Goal: Task Accomplishment & Management: Manage account settings

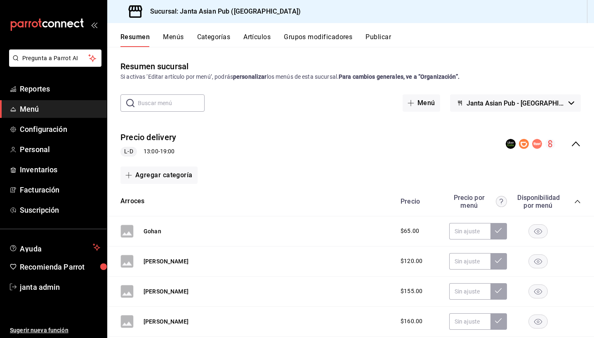
click at [578, 203] on icon "collapse-category-row" at bounding box center [577, 201] width 7 height 7
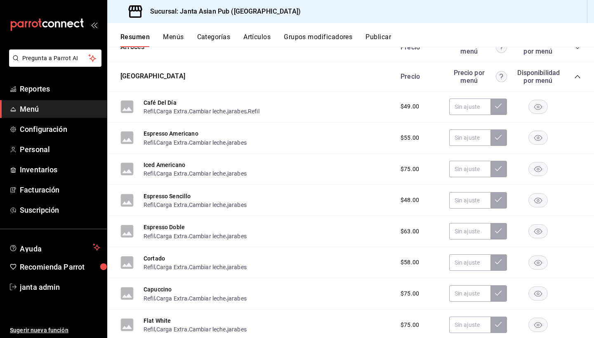
scroll to position [143, 0]
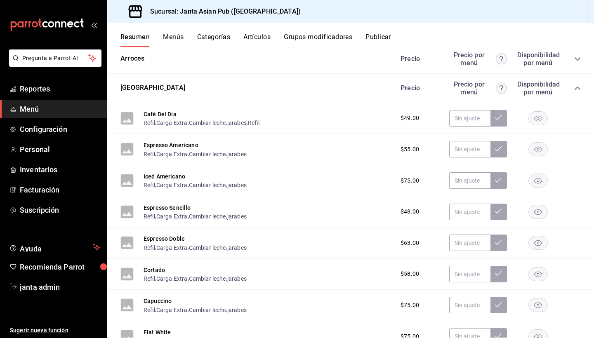
click at [578, 88] on icon "collapse-category-row" at bounding box center [577, 88] width 7 height 7
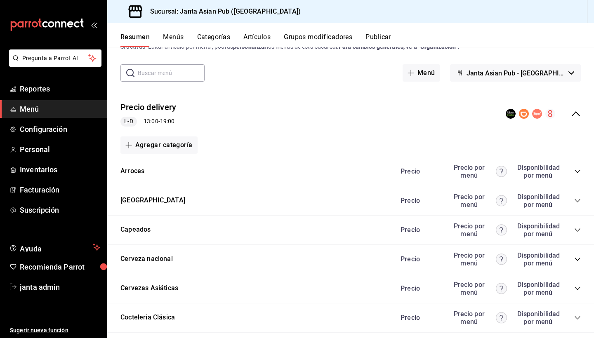
scroll to position [28, 0]
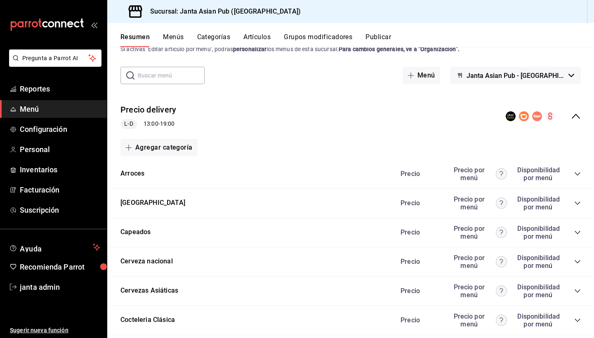
click at [574, 115] on icon "collapse-menu-row" at bounding box center [576, 116] width 10 height 10
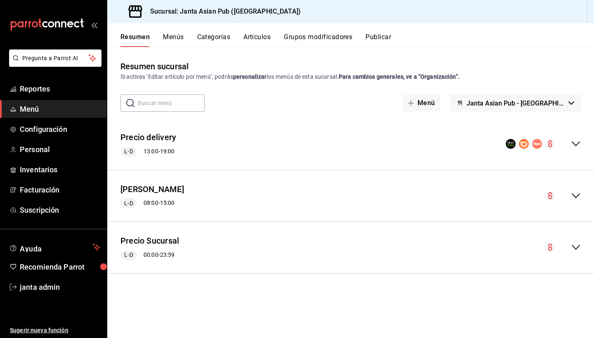
scroll to position [0, 0]
click at [44, 92] on span "Reportes" at bounding box center [60, 88] width 80 height 11
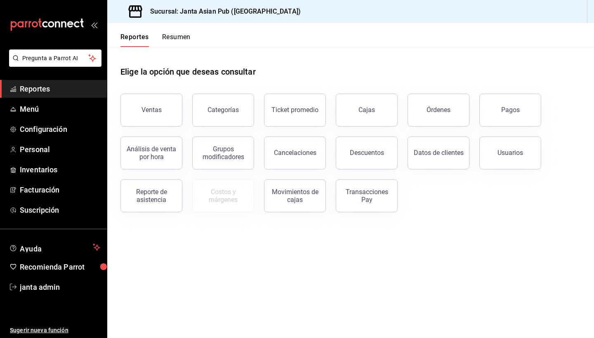
click at [176, 39] on button "Resumen" at bounding box center [176, 40] width 28 height 14
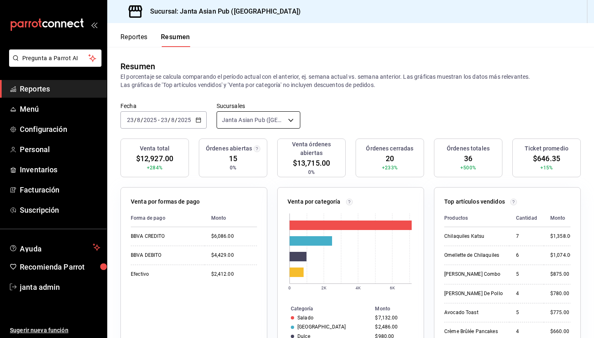
click at [289, 120] on body "Pregunta a Parrot AI Reportes Menú Configuración Personal Inventarios Facturaci…" at bounding box center [297, 169] width 594 height 338
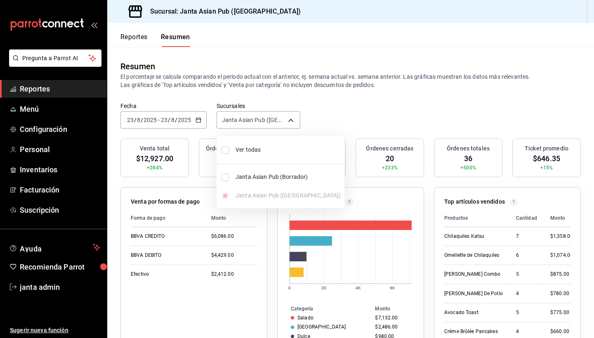
click at [402, 111] on div at bounding box center [297, 169] width 594 height 338
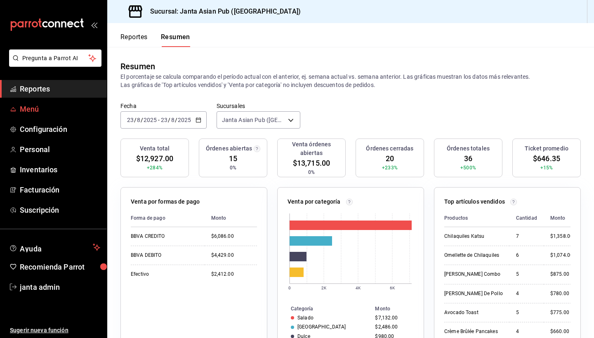
click at [40, 110] on span "Menú" at bounding box center [60, 108] width 80 height 11
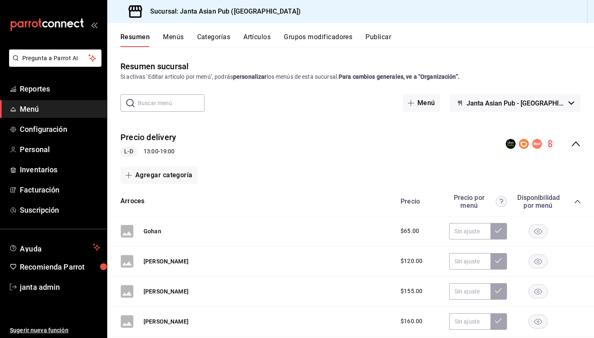
click at [577, 201] on icon "collapse-category-row" at bounding box center [577, 201] width 7 height 7
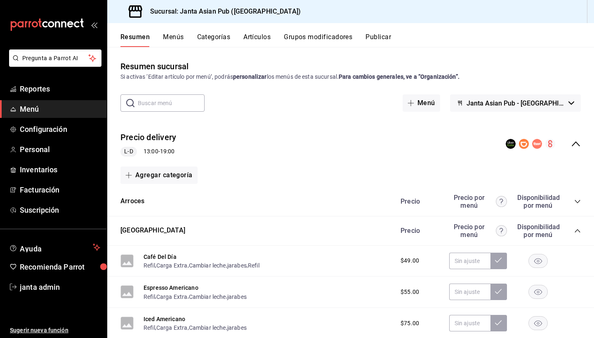
click at [577, 232] on icon "collapse-category-row" at bounding box center [577, 231] width 7 height 7
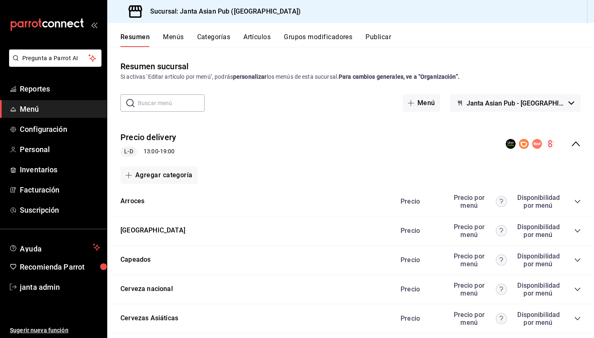
click at [576, 148] on icon "collapse-menu-row" at bounding box center [576, 144] width 10 height 10
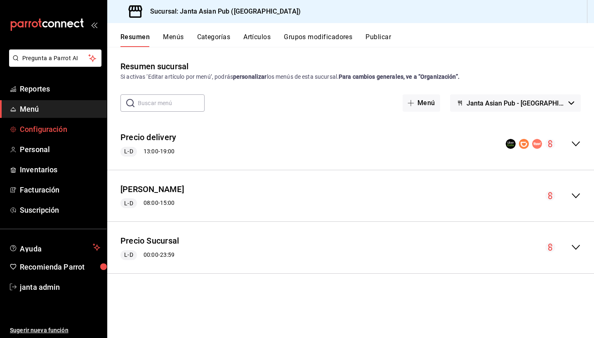
click at [39, 129] on span "Configuración" at bounding box center [60, 129] width 80 height 11
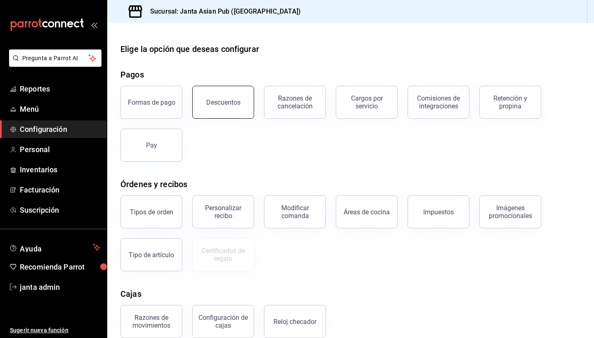
click at [233, 106] on button "Descuentos" at bounding box center [223, 102] width 62 height 33
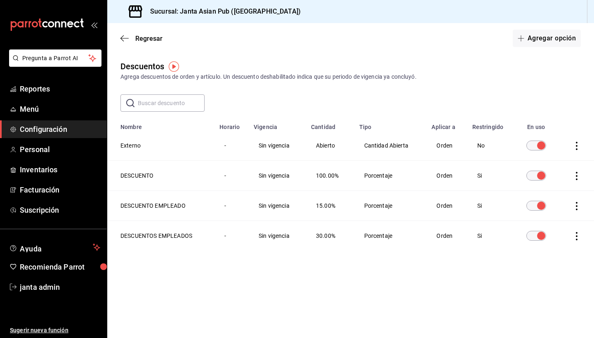
click at [480, 146] on td "No" at bounding box center [490, 146] width 47 height 30
click at [579, 147] on icon "actions" at bounding box center [576, 146] width 8 height 8
click at [556, 90] on div at bounding box center [297, 169] width 594 height 338
click at [124, 38] on icon "button" at bounding box center [124, 38] width 8 height 7
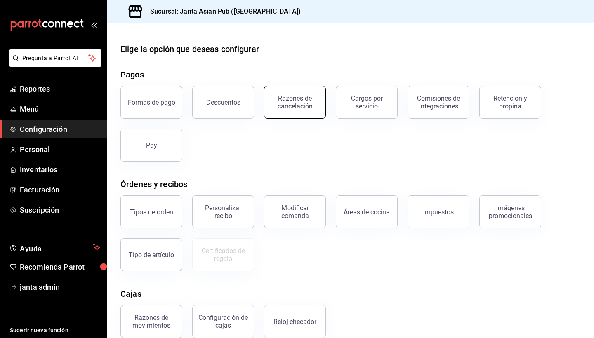
click at [305, 108] on div "Razones de cancelación" at bounding box center [294, 102] width 51 height 16
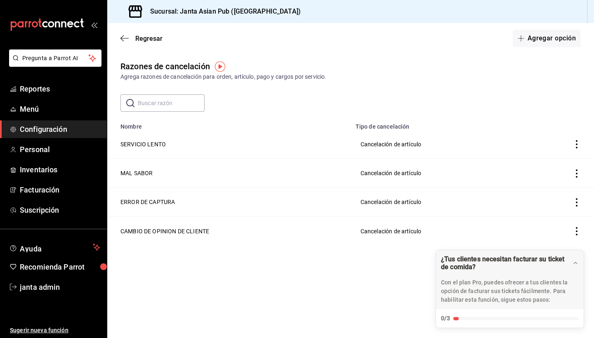
click at [166, 102] on input "text" at bounding box center [171, 103] width 67 height 16
click at [556, 39] on button "Agregar opción" at bounding box center [547, 38] width 68 height 17
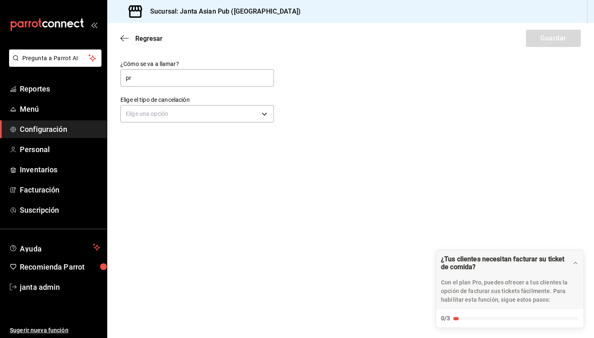
type input "p"
type input "PRUEBAS DE SISTEMA"
click at [262, 117] on body "Pregunta a Parrot AI Reportes Menú Configuración Personal Inventarios Facturaci…" at bounding box center [297, 169] width 594 height 338
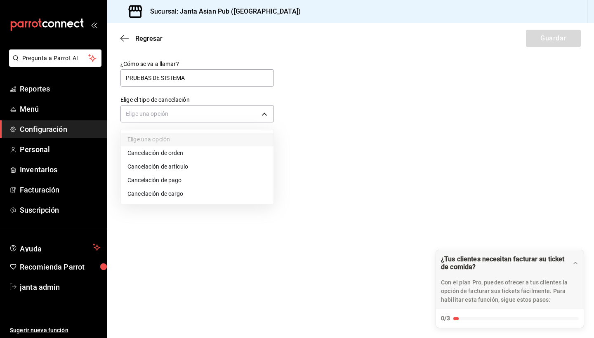
click at [235, 159] on li "Cancelación de orden" at bounding box center [197, 153] width 153 height 14
type input "ORDER"
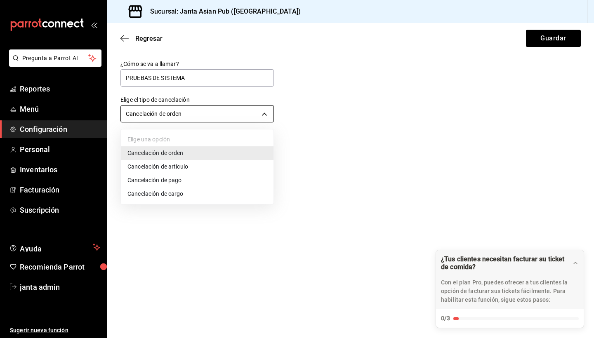
click at [264, 108] on body "Pregunta a Parrot AI Reportes Menú Configuración Personal Inventarios Facturaci…" at bounding box center [297, 169] width 594 height 338
click at [332, 123] on div at bounding box center [297, 169] width 594 height 338
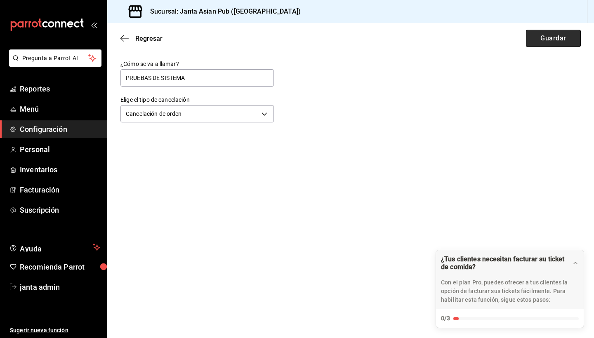
click at [533, 41] on button "Guardar" at bounding box center [553, 38] width 55 height 17
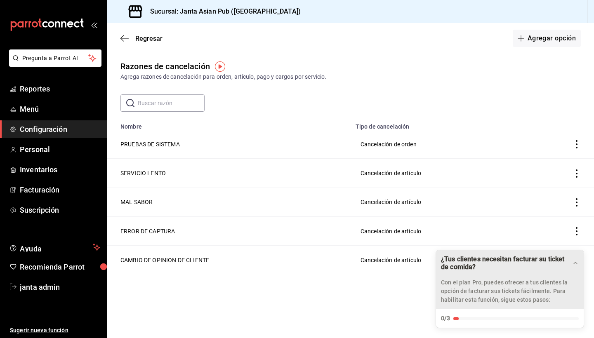
click at [576, 264] on icon "Drag to move checklist" at bounding box center [575, 263] width 7 height 7
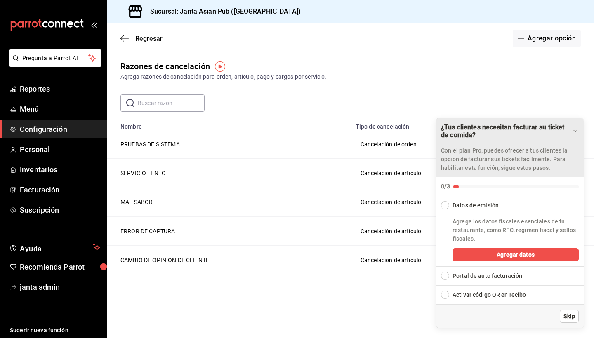
click at [567, 320] on span "Skip" at bounding box center [569, 316] width 12 height 9
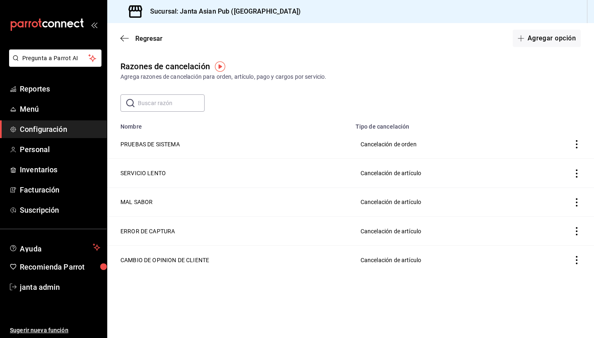
click at [578, 145] on icon "actions" at bounding box center [576, 144] width 8 height 8
click at [388, 141] on div at bounding box center [297, 169] width 594 height 338
click at [388, 146] on td "Cancelación de orden" at bounding box center [437, 144] width 175 height 29
click at [149, 143] on td "PRUEBAS DE SISTEMA" at bounding box center [228, 144] width 243 height 29
click at [370, 128] on th "Tipo de cancelación" at bounding box center [437, 124] width 175 height 12
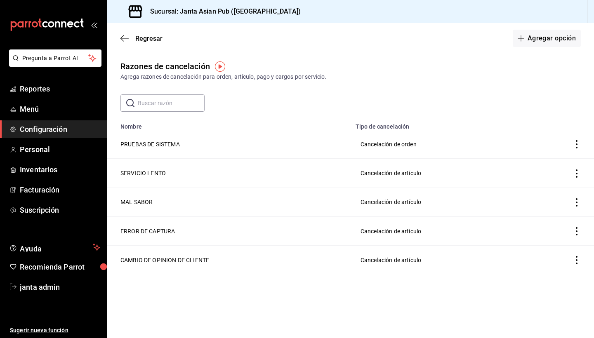
click at [174, 139] on td "PRUEBAS DE SISTEMA" at bounding box center [228, 144] width 243 height 29
click at [174, 143] on td "PRUEBAS DE SISTEMA" at bounding box center [228, 144] width 243 height 29
click at [542, 45] on button "Agregar opción" at bounding box center [547, 38] width 68 height 17
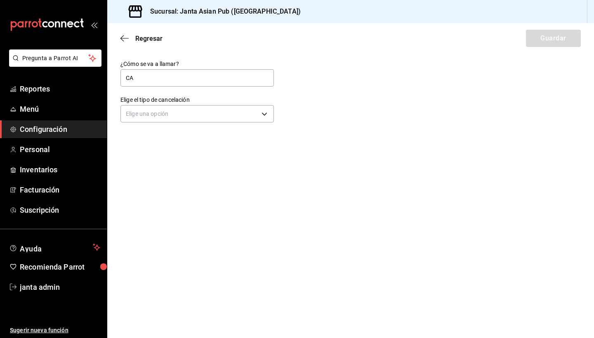
type input "C"
type input "PRUEBA DE SISTEMA"
click at [154, 115] on body "Pregunta a Parrot AI Reportes Menú Configuración Personal Inventarios Facturaci…" at bounding box center [297, 169] width 594 height 338
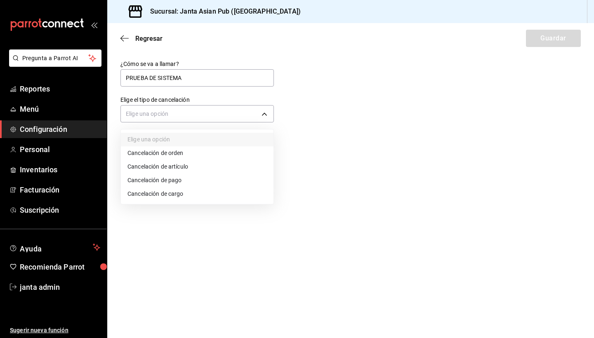
click at [162, 167] on li "Cancelación de artículo" at bounding box center [197, 167] width 153 height 14
type input "ORDER_ITEM"
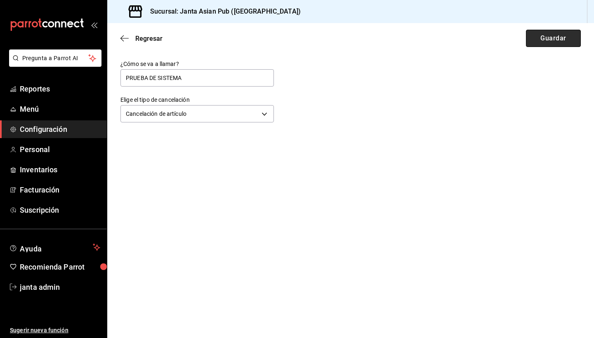
click at [547, 43] on button "Guardar" at bounding box center [553, 38] width 55 height 17
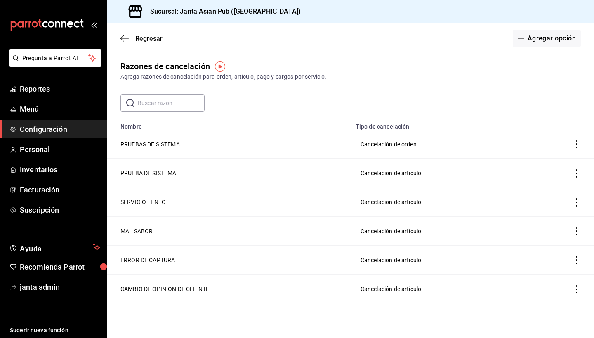
click at [579, 141] on icon "actions" at bounding box center [576, 144] width 8 height 8
click at [555, 148] on span "Eliminar" at bounding box center [539, 144] width 36 height 10
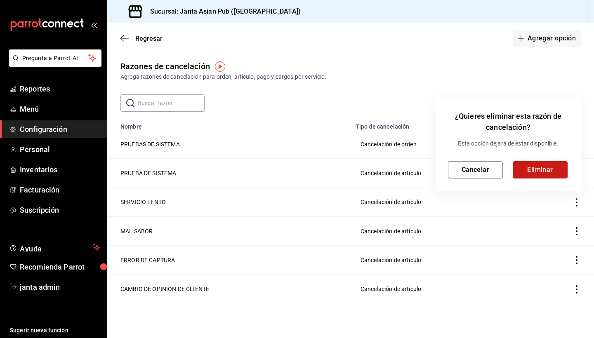
click at [538, 173] on button "Eliminar" at bounding box center [540, 169] width 55 height 17
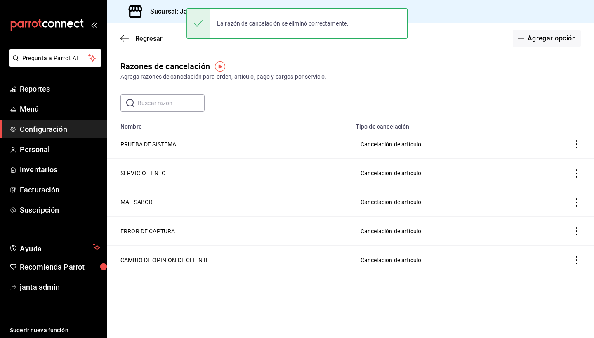
click at [446, 79] on div "Agrega razones de cancelación para orden, artículo, pago y cargos por servicio." at bounding box center [350, 77] width 460 height 9
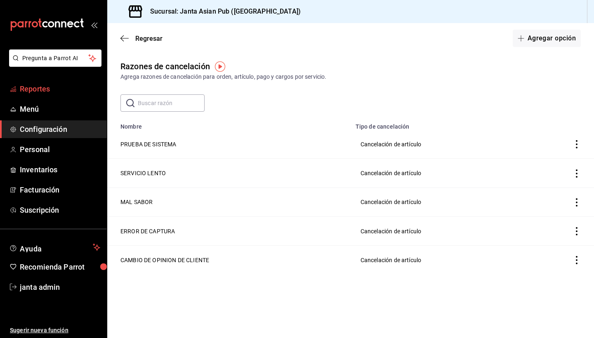
click at [36, 89] on span "Reportes" at bounding box center [60, 88] width 80 height 11
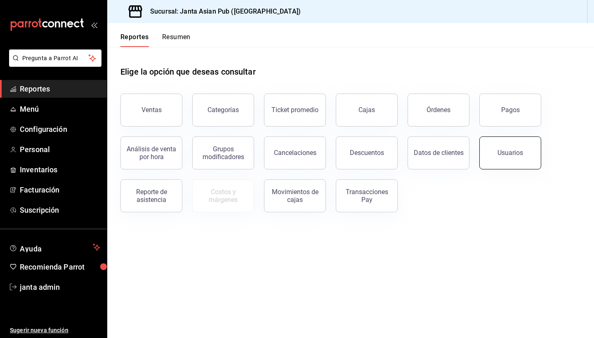
click at [496, 152] on button "Usuarios" at bounding box center [510, 152] width 62 height 33
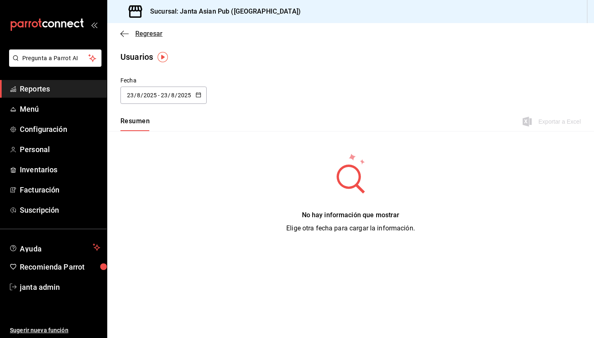
click at [122, 35] on icon "button" at bounding box center [121, 34] width 3 height 6
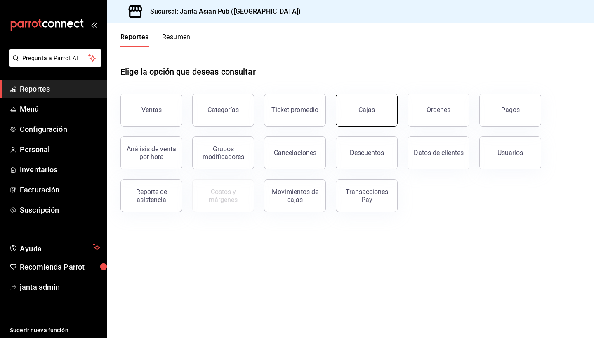
click at [378, 115] on button "Cajas" at bounding box center [367, 110] width 62 height 33
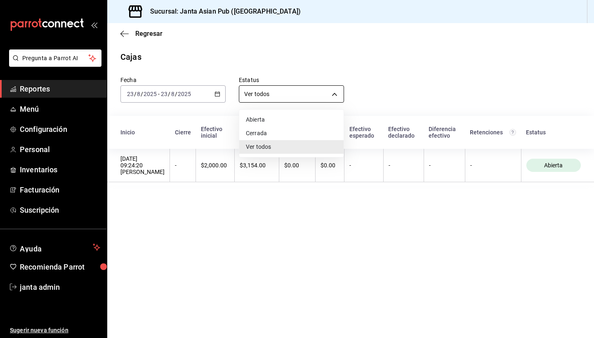
click at [332, 92] on body "Pregunta a Parrot AI Reportes Menú Configuración Personal Inventarios Facturaci…" at bounding box center [297, 169] width 594 height 338
click at [388, 33] on div at bounding box center [297, 169] width 594 height 338
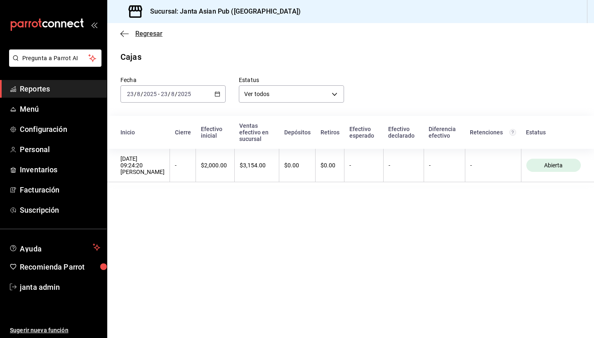
click at [123, 32] on icon "button" at bounding box center [124, 33] width 8 height 7
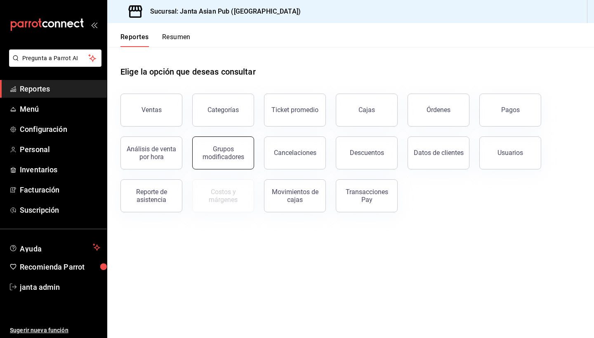
click at [234, 158] on div "Grupos modificadores" at bounding box center [222, 153] width 51 height 16
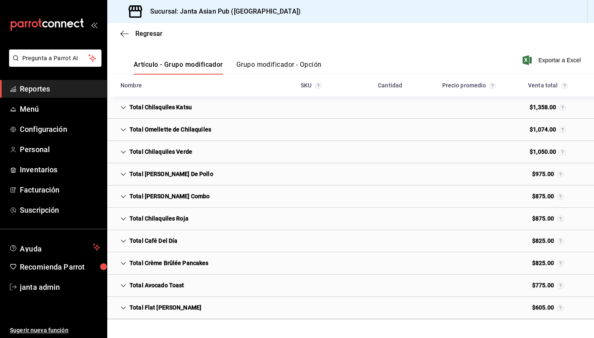
scroll to position [102, 0]
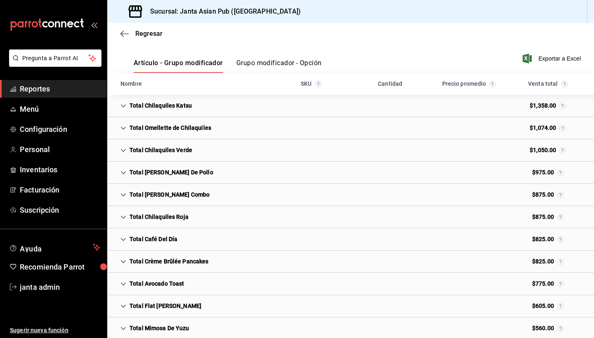
click at [121, 173] on icon "Cell" at bounding box center [123, 173] width 6 height 6
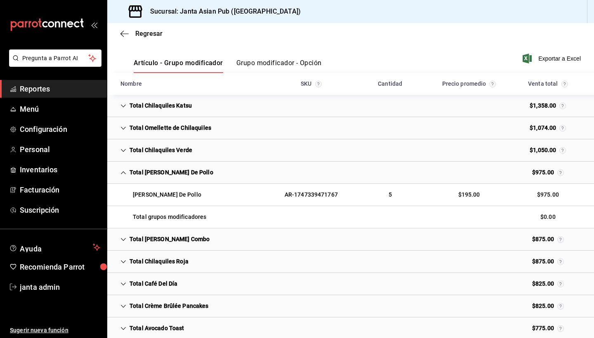
click at [123, 172] on icon "Cell" at bounding box center [123, 173] width 6 height 6
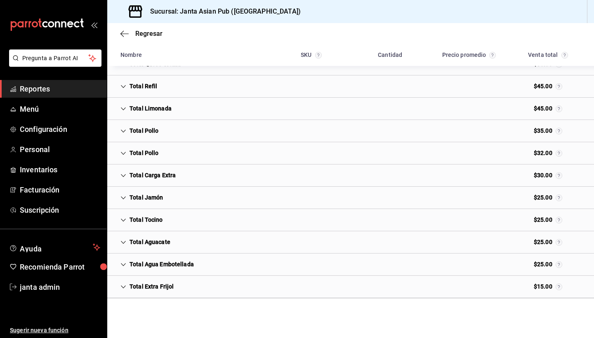
scroll to position [0, 0]
click at [122, 286] on icon "Cell" at bounding box center [123, 287] width 6 height 6
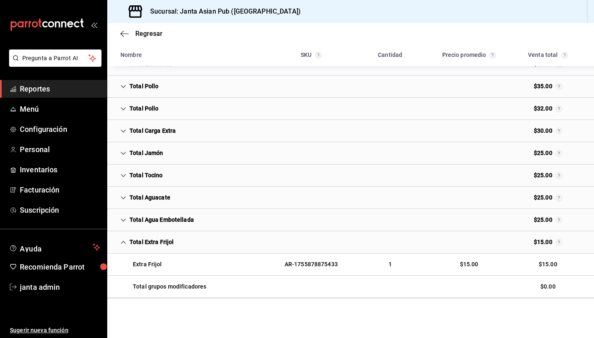
scroll to position [1034, 0]
click at [123, 243] on icon "Cell" at bounding box center [123, 243] width 6 height 6
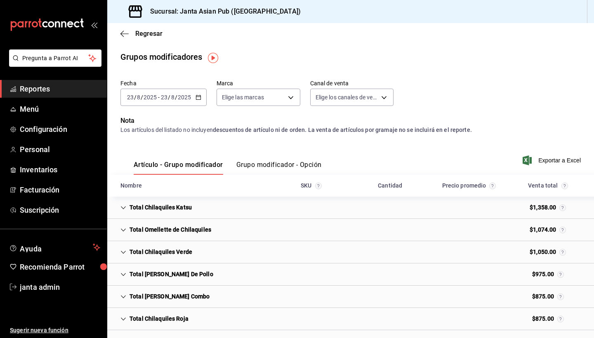
scroll to position [0, 0]
click at [123, 33] on icon "button" at bounding box center [124, 33] width 8 height 7
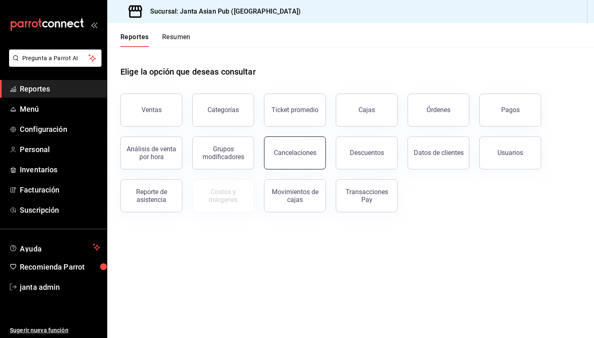
click at [278, 156] on div "Cancelaciones" at bounding box center [295, 153] width 42 height 8
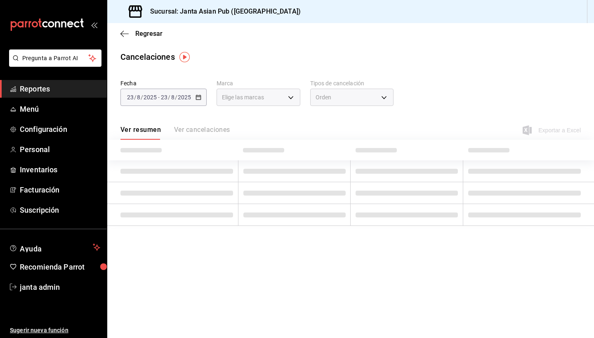
type input "[object Object]"
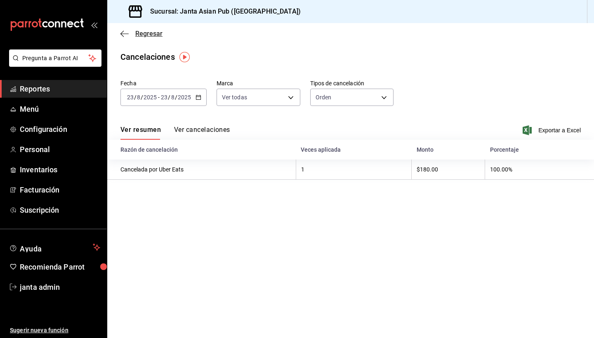
click at [122, 35] on icon "button" at bounding box center [124, 33] width 8 height 7
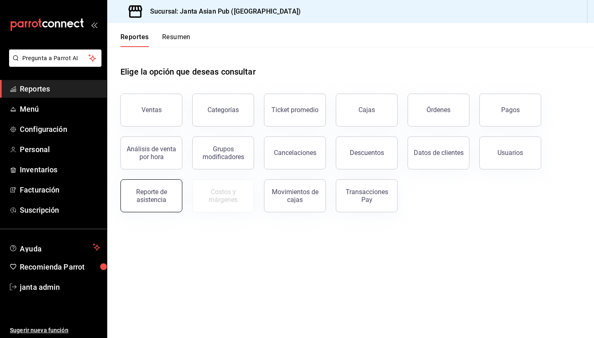
click at [162, 201] on div "Reporte de asistencia" at bounding box center [151, 196] width 51 height 16
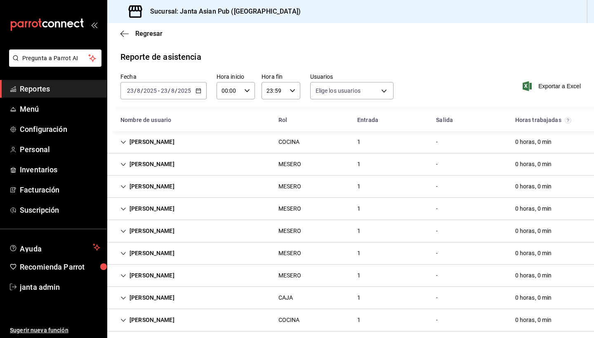
type input "0ce81fc3-f329-4ae3-8004-088a30f20492,1e181a7a-d990-4121-8841-349673544ea7,5189f…"
click at [247, 91] on \(Stroke\) "button" at bounding box center [247, 90] width 5 height 3
click at [247, 91] on div at bounding box center [297, 169] width 594 height 338
click at [196, 90] on \(Stroke\) "button" at bounding box center [198, 90] width 5 height 0
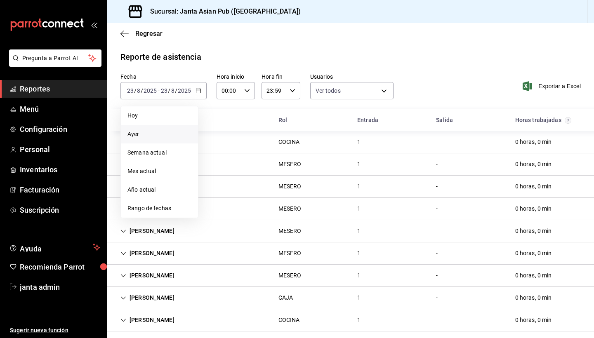
click at [163, 135] on span "Ayer" at bounding box center [159, 134] width 64 height 9
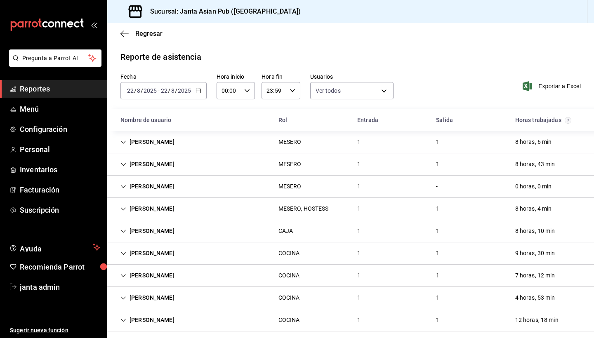
click at [198, 94] on div "[DATE] [DATE] - [DATE] [DATE]" at bounding box center [163, 90] width 86 height 17
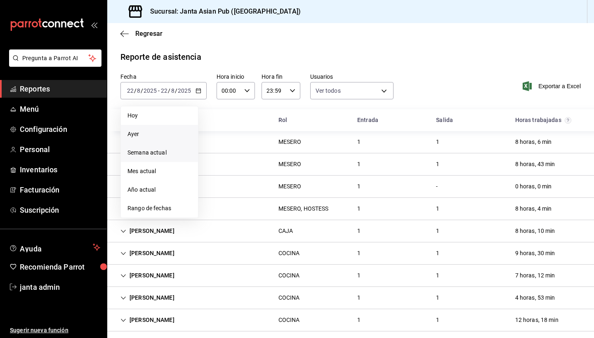
click at [150, 154] on span "Semana actual" at bounding box center [159, 152] width 64 height 9
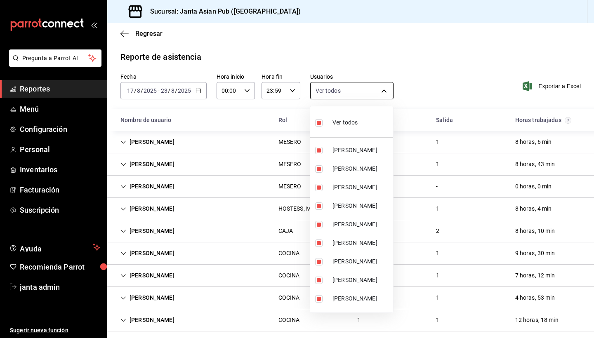
click at [386, 92] on body "Pregunta a Parrot AI Reportes Menú Configuración Personal Inventarios Facturaci…" at bounding box center [297, 169] width 594 height 338
click at [386, 92] on div at bounding box center [297, 169] width 594 height 338
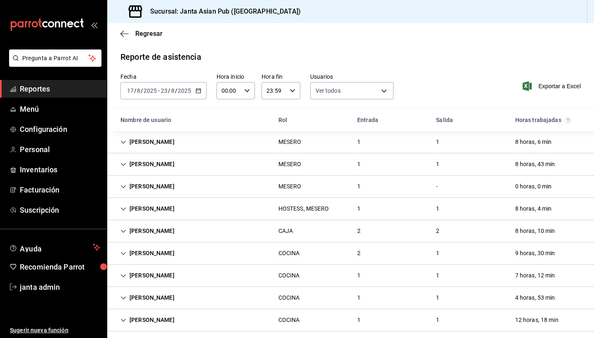
click at [199, 94] on div "[DATE] [DATE] - [DATE] [DATE]" at bounding box center [163, 90] width 86 height 17
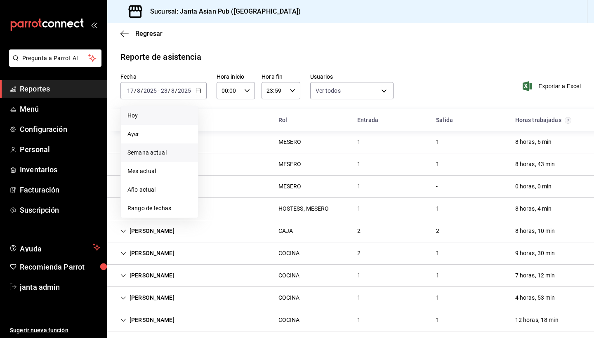
click at [160, 118] on span "Hoy" at bounding box center [159, 115] width 64 height 9
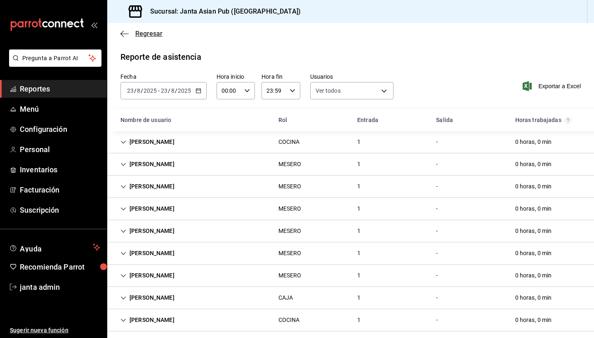
click at [123, 35] on icon "button" at bounding box center [124, 33] width 8 height 7
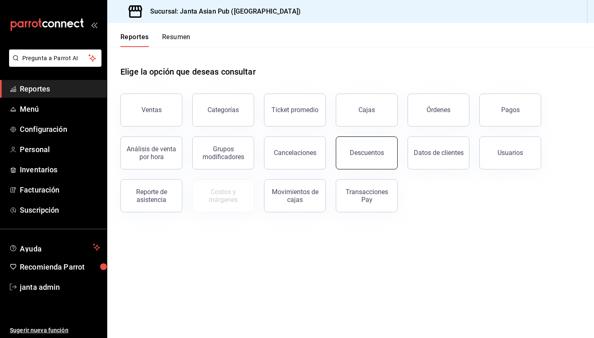
click at [373, 148] on button "Descuentos" at bounding box center [367, 152] width 62 height 33
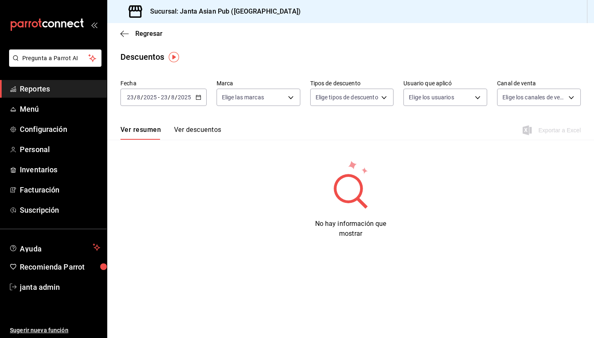
click at [197, 132] on button "Ver descuentos" at bounding box center [197, 133] width 47 height 14
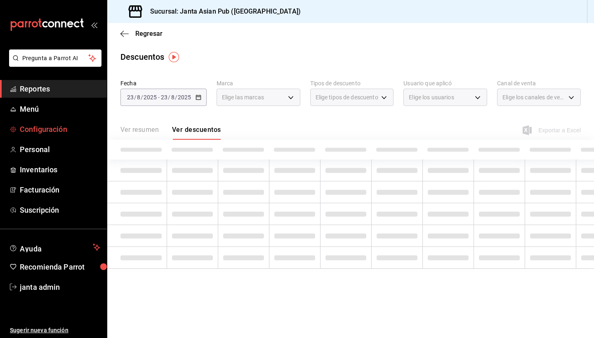
click at [33, 129] on span "Configuración" at bounding box center [60, 129] width 80 height 11
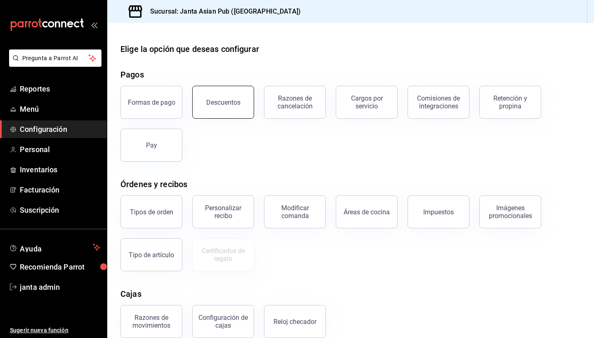
click at [217, 108] on button "Descuentos" at bounding box center [223, 102] width 62 height 33
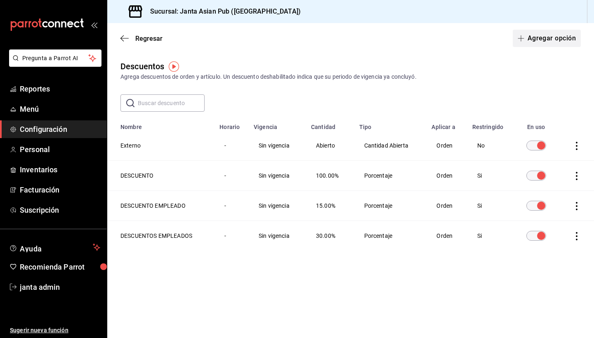
click at [542, 35] on button "Agregar opción" at bounding box center [547, 38] width 68 height 17
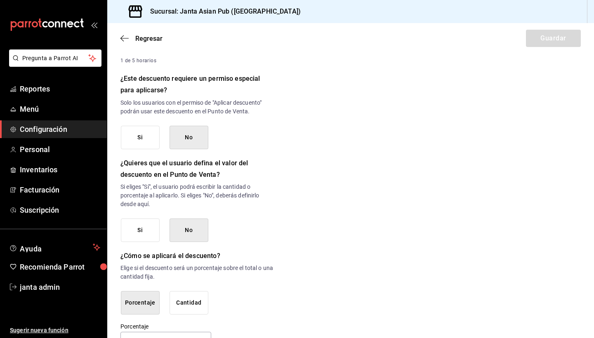
scroll to position [336, 0]
click at [140, 146] on button "Si" at bounding box center [140, 137] width 39 height 24
click at [144, 137] on button "Si" at bounding box center [140, 137] width 39 height 24
click at [199, 139] on button "No" at bounding box center [188, 137] width 39 height 24
click at [144, 138] on button "Si" at bounding box center [140, 137] width 39 height 24
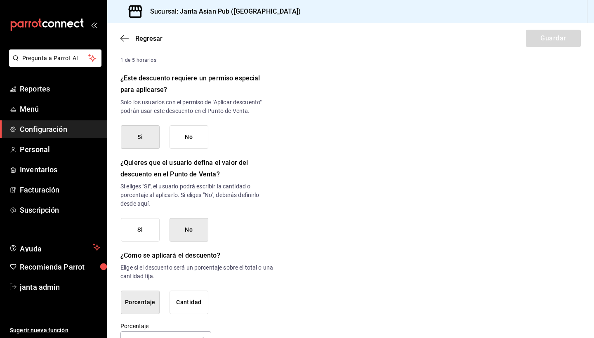
click at [149, 230] on button "Si" at bounding box center [140, 230] width 39 height 24
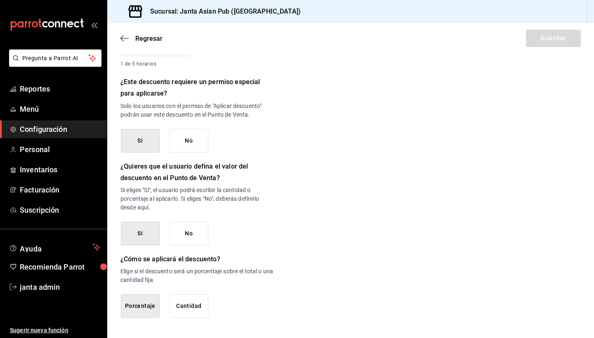
scroll to position [0, 0]
click at [141, 310] on button "Porcentaje" at bounding box center [140, 306] width 39 height 24
click at [150, 308] on button "Porcentaje" at bounding box center [140, 306] width 39 height 24
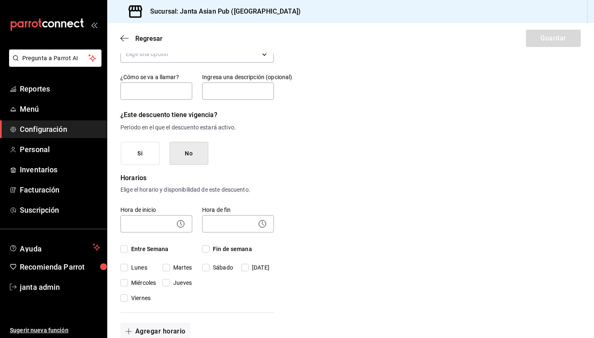
scroll to position [52, 0]
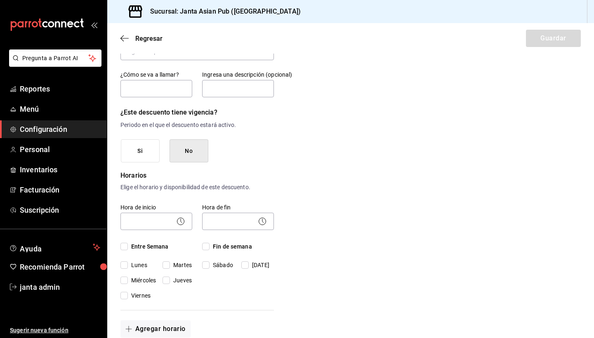
click at [125, 245] on input "Entre Semana" at bounding box center [123, 246] width 7 height 7
checkbox input "true"
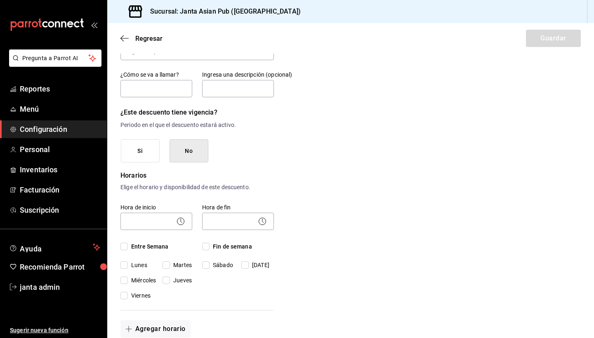
checkbox input "true"
click at [207, 245] on input "Fin de semana" at bounding box center [205, 246] width 7 height 7
checkbox input "true"
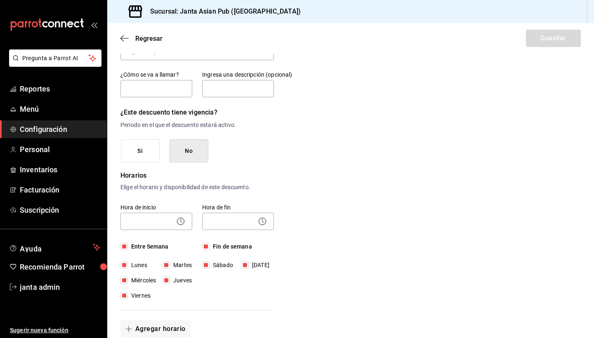
checkbox input "true"
click at [131, 221] on body "Pregunta a Parrot AI Reportes Menú Configuración Personal Inventarios Facturaci…" at bounding box center [297, 169] width 594 height 338
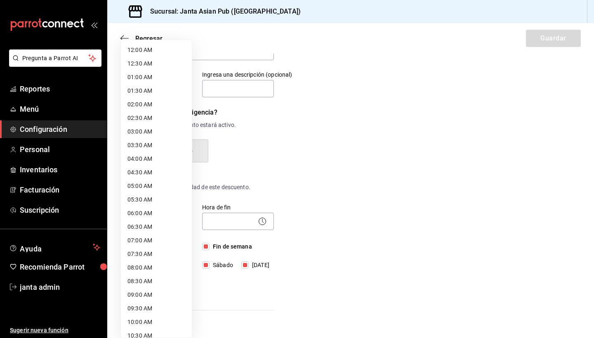
click at [139, 269] on li "08:00 AM" at bounding box center [156, 268] width 71 height 14
type input "08:00"
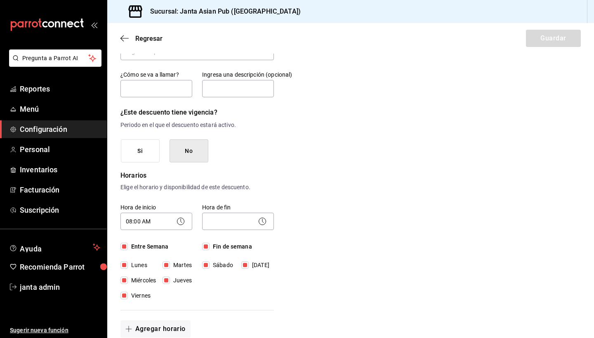
click at [259, 220] on circle at bounding box center [262, 221] width 7 height 7
click at [266, 221] on circle at bounding box center [262, 221] width 7 height 7
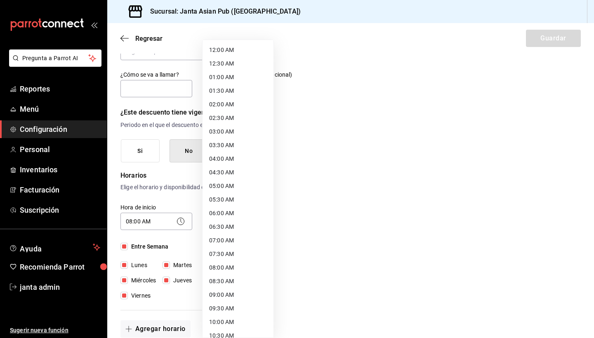
click at [243, 223] on body "Pregunta a Parrot AI Reportes Menú Configuración Personal Inventarios Facturaci…" at bounding box center [297, 169] width 594 height 338
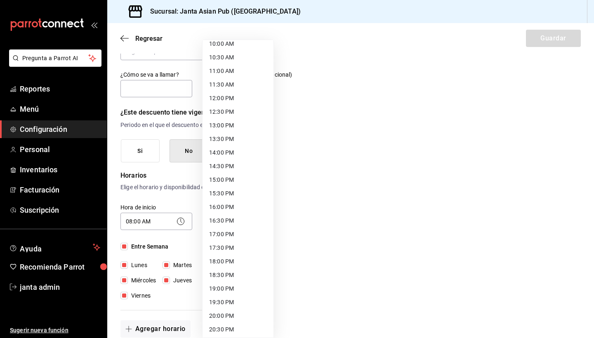
scroll to position [280, 0]
click at [217, 179] on li "15:00 PM" at bounding box center [237, 179] width 71 height 14
type input "15:00"
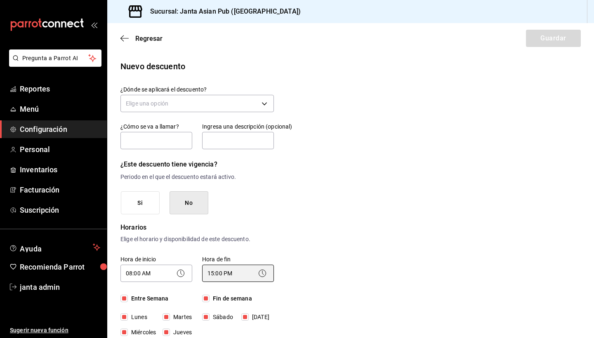
scroll to position [0, 0]
click at [266, 103] on body "Pregunta a Parrot AI Reportes Menú Configuración Personal Inventarios Facturaci…" at bounding box center [297, 169] width 594 height 338
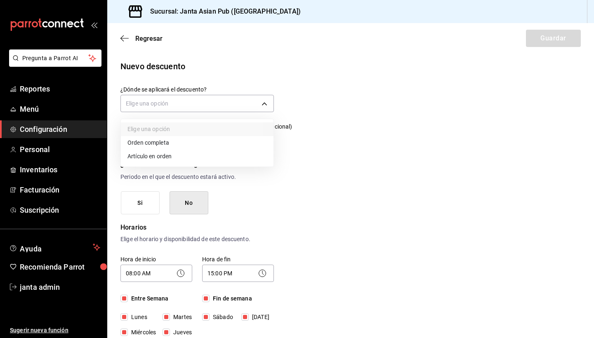
click at [201, 156] on li "Artículo en orden" at bounding box center [197, 157] width 153 height 14
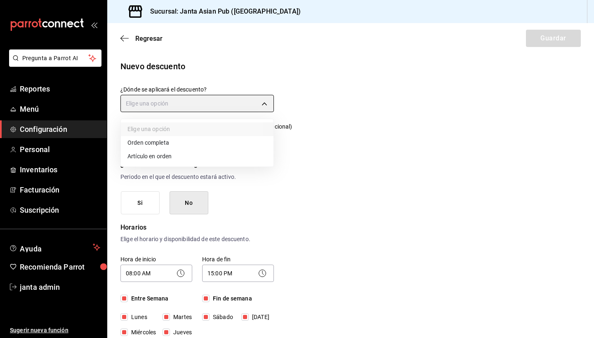
type input "ORDER_ITEM"
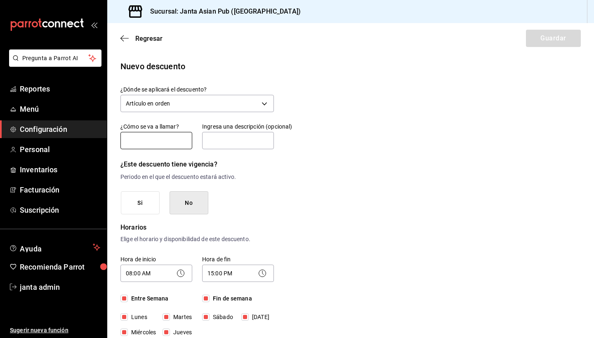
click at [168, 141] on input "text" at bounding box center [156, 140] width 72 height 17
click at [265, 171] on div "¿Este descuento tiene vigencia? Periodo en el que el descuento estará activo." at bounding box center [196, 170] width 153 height 23
click at [185, 141] on input "text" at bounding box center [156, 140] width 72 height 17
type input "Descuento en Producto"
click at [534, 35] on button "Guardar" at bounding box center [553, 38] width 55 height 17
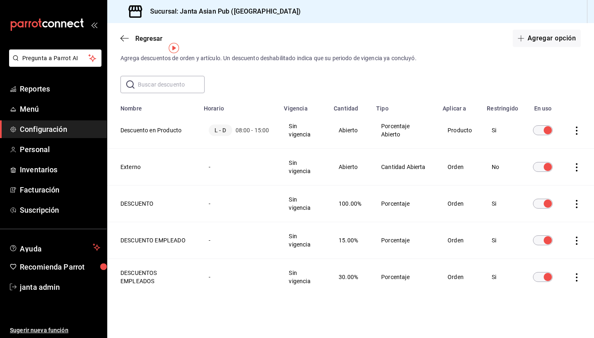
scroll to position [19, 0]
click at [125, 40] on icon "button" at bounding box center [124, 38] width 8 height 7
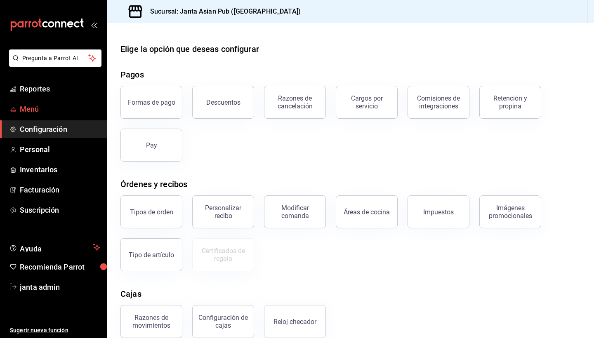
click at [37, 114] on span "Menú" at bounding box center [60, 108] width 80 height 11
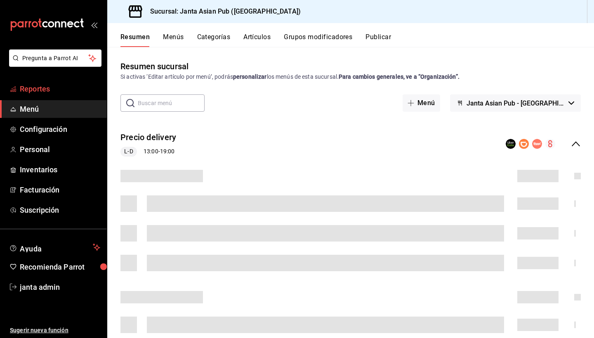
click at [49, 89] on span "Reportes" at bounding box center [60, 88] width 80 height 11
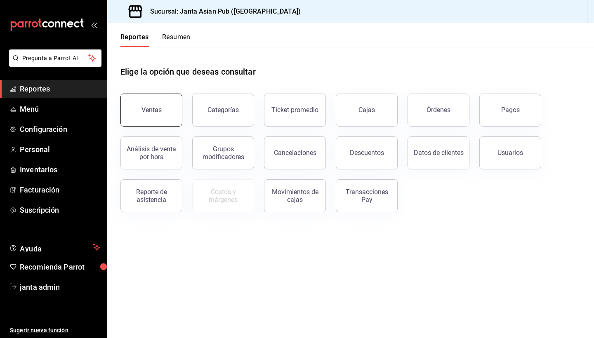
click at [163, 120] on button "Ventas" at bounding box center [151, 110] width 62 height 33
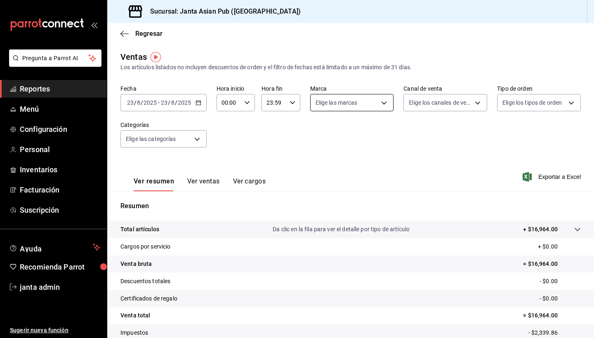
click at [380, 104] on body "Pregunta a Parrot AI Reportes Menú Configuración Personal Inventarios Facturaci…" at bounding box center [297, 169] width 594 height 338
click at [362, 136] on li "Ver todas" at bounding box center [375, 134] width 130 height 24
type input "1db30118-5670-46c3-9d09-b77bd7bb8fe6"
checkbox input "true"
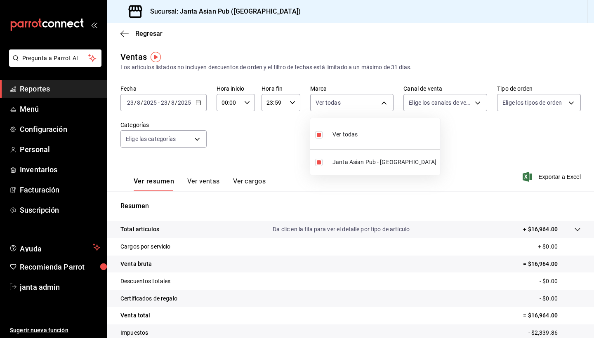
click at [381, 181] on div at bounding box center [297, 169] width 594 height 338
click at [570, 106] on body "Pregunta a Parrot AI Reportes Menú Configuración Personal Inventarios Facturaci…" at bounding box center [297, 169] width 594 height 338
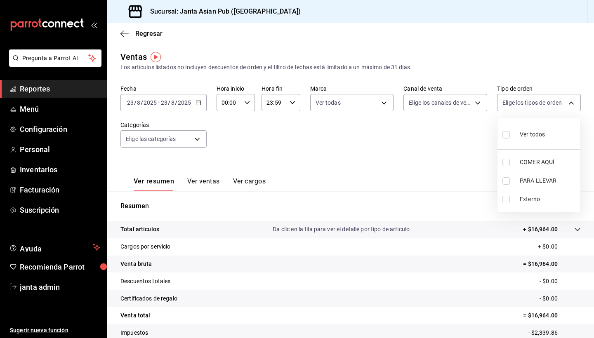
click at [458, 170] on div at bounding box center [297, 169] width 594 height 338
click at [477, 104] on body "Pregunta a Parrot AI Reportes Menú Configuración Personal Inventarios Facturaci…" at bounding box center [297, 169] width 594 height 338
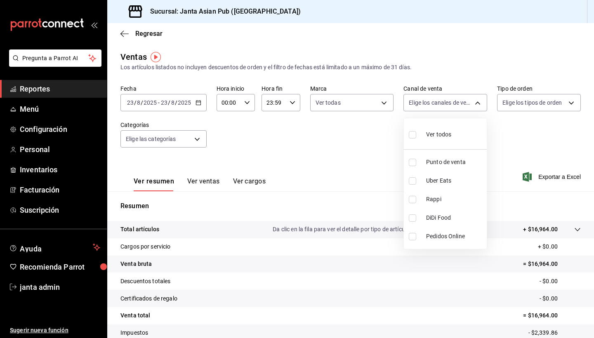
click at [356, 140] on div at bounding box center [297, 169] width 594 height 338
click at [196, 138] on body "Pregunta a Parrot AI Reportes Menú Configuración Personal Inventarios Facturaci…" at bounding box center [297, 169] width 594 height 338
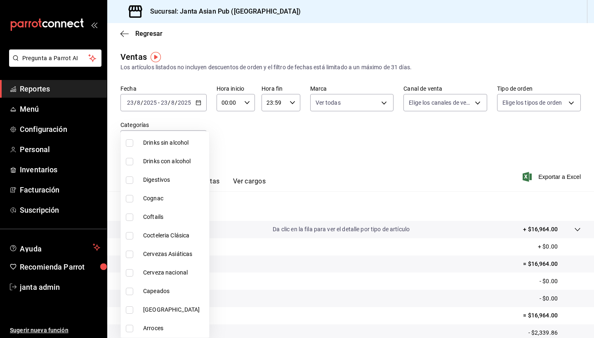
scroll to position [602, 0]
click at [285, 153] on div at bounding box center [297, 169] width 594 height 338
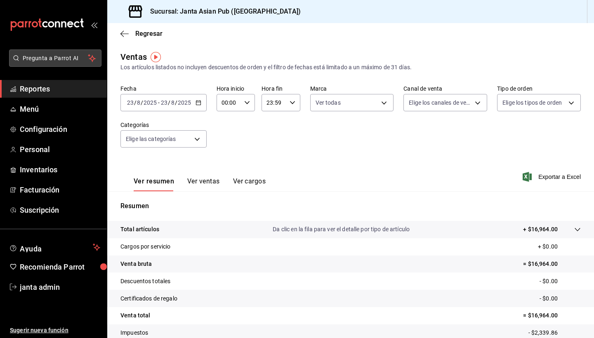
click at [64, 57] on span "Pregunta a Parrot AI" at bounding box center [56, 58] width 66 height 9
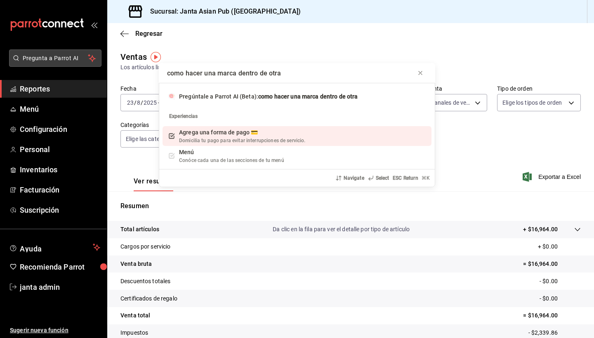
type input "como hacer una marca dentro de otra"
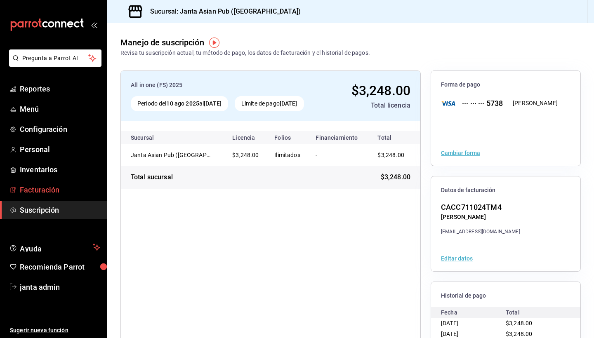
click at [47, 193] on span "Facturación" at bounding box center [60, 189] width 80 height 11
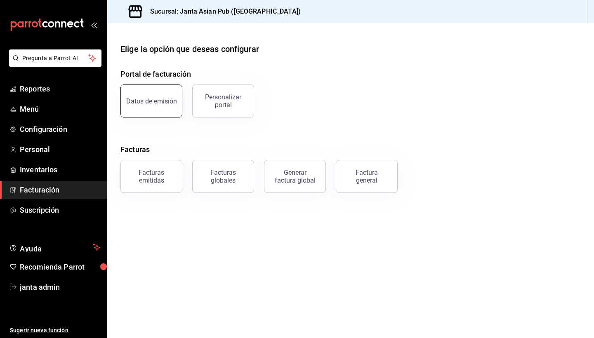
click at [156, 104] on div "Datos de emisión" at bounding box center [151, 101] width 51 height 8
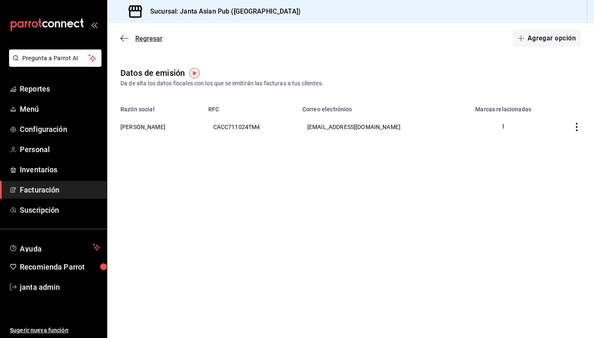
click at [121, 37] on icon "button" at bounding box center [124, 38] width 8 height 7
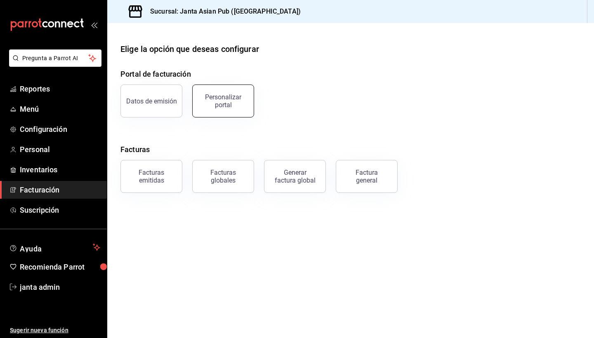
click at [247, 92] on button "Personalizar portal" at bounding box center [223, 101] width 62 height 33
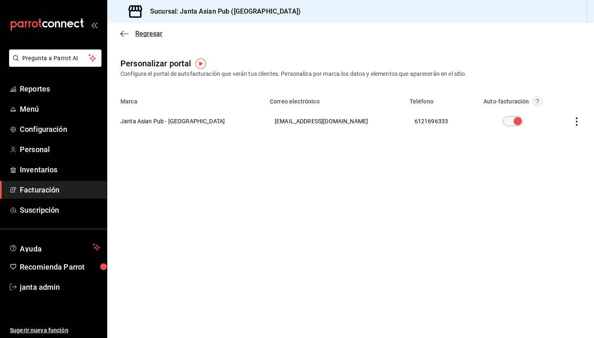
click at [124, 34] on icon "button" at bounding box center [124, 33] width 8 height 0
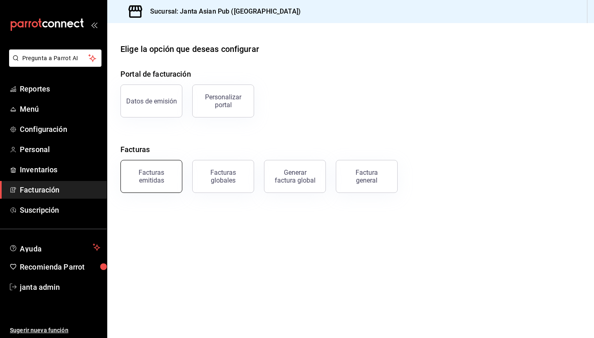
click at [171, 169] on button "Facturas emitidas" at bounding box center [151, 176] width 62 height 33
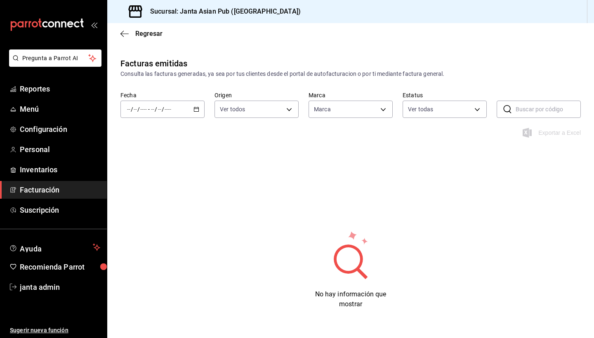
type input "1db30118-5670-46c3-9d09-b77bd7bb8fe6"
click at [123, 33] on icon "button" at bounding box center [124, 33] width 8 height 0
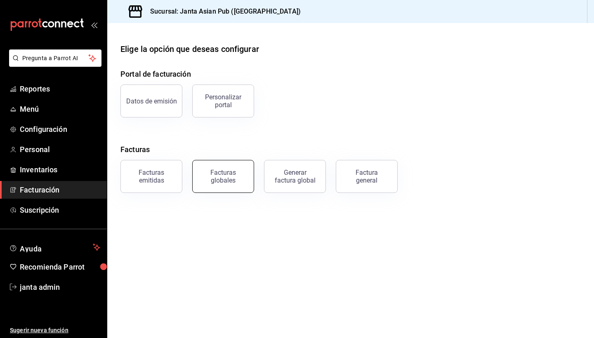
click at [199, 165] on button "Facturas globales" at bounding box center [223, 176] width 62 height 33
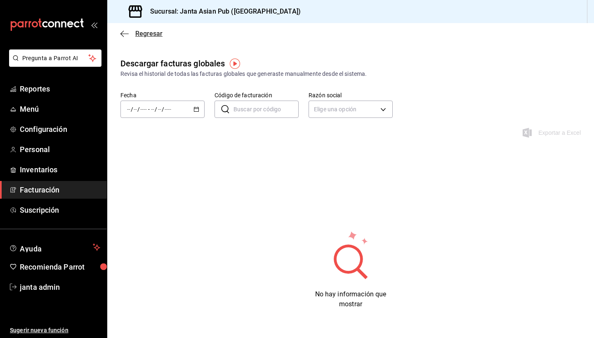
click at [122, 34] on icon "button" at bounding box center [124, 33] width 8 height 0
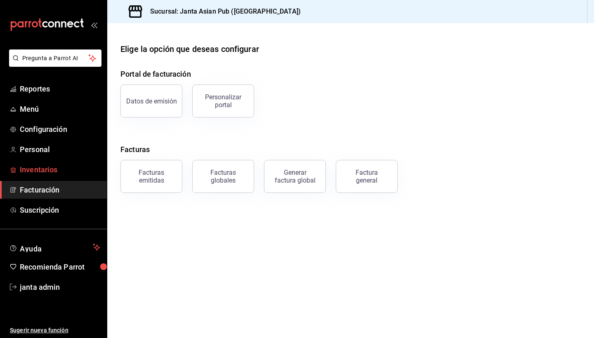
click at [53, 166] on span "Inventarios" at bounding box center [60, 169] width 80 height 11
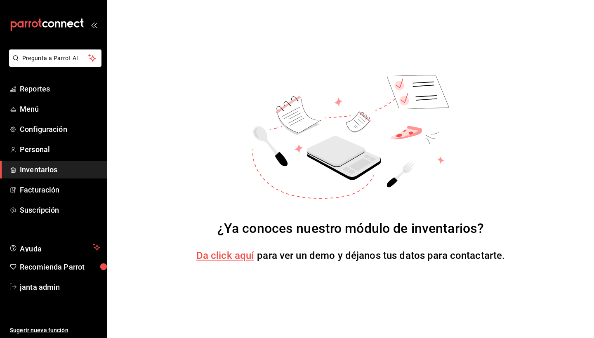
click at [142, 50] on div "¿Ya conoces nuestro módulo de inventarios? Da click aquí para ver un demo y déj…" at bounding box center [350, 169] width 487 height 338
click at [30, 91] on span "Reportes" at bounding box center [60, 88] width 80 height 11
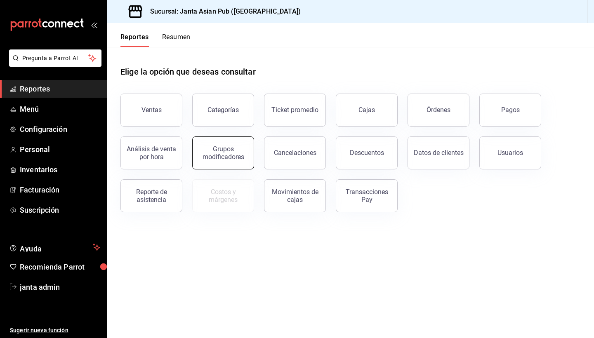
click at [243, 156] on div "Grupos modificadores" at bounding box center [222, 153] width 51 height 16
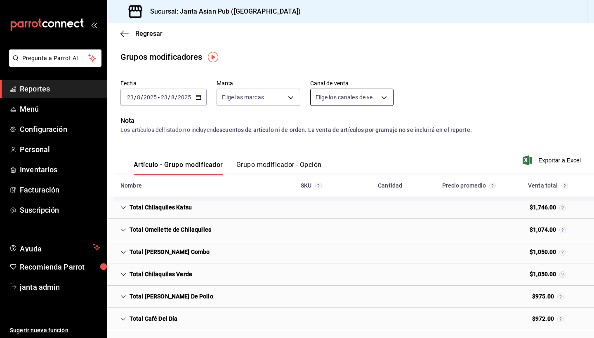
click at [383, 100] on body "Pregunta a Parrot AI Reportes Menú Configuración Personal Inventarios Facturaci…" at bounding box center [297, 169] width 594 height 338
click at [383, 100] on div at bounding box center [297, 169] width 594 height 338
click at [51, 86] on span "Reportes" at bounding box center [60, 88] width 80 height 11
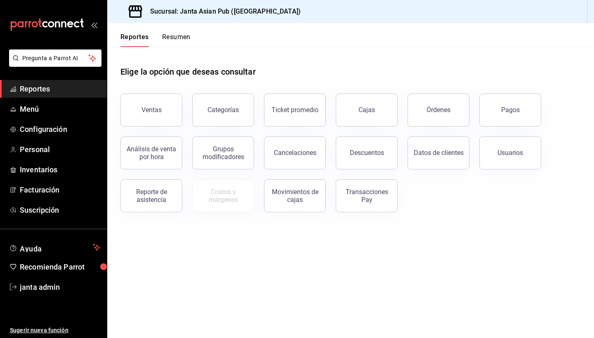
click at [188, 38] on button "Resumen" at bounding box center [176, 40] width 28 height 14
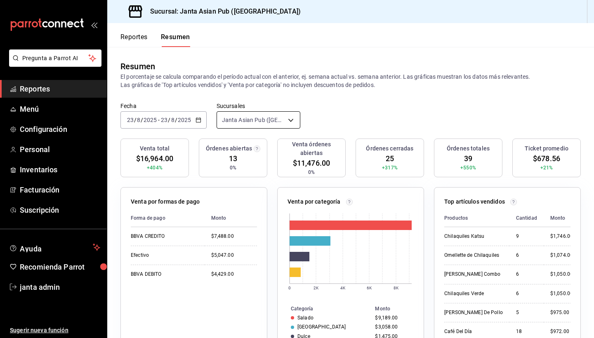
click at [289, 118] on body "Pregunta a Parrot AI Reportes Menú Configuración Personal Inventarios Facturaci…" at bounding box center [297, 169] width 594 height 338
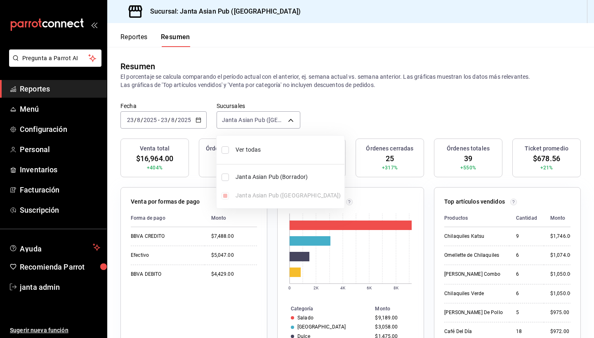
click at [265, 177] on span "Janta Asian Pub (Borrador)" at bounding box center [288, 177] width 106 height 9
type input "[object Object],[object Object]"
checkbox input "true"
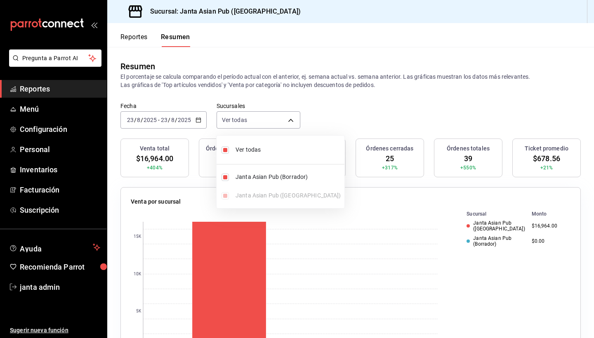
click at [225, 196] on div "Ver todas Janta Asian Pub (Borrador) Janta Asian Pub ([GEOGRAPHIC_DATA])" at bounding box center [280, 172] width 128 height 66
click at [225, 175] on input "checkbox" at bounding box center [224, 177] width 7 height 7
checkbox input "false"
type input "[object Object]"
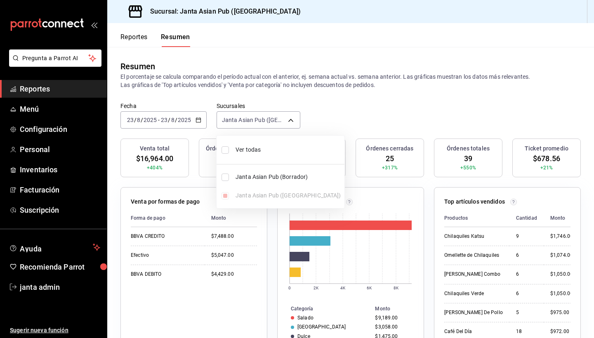
click at [228, 150] on input "checkbox" at bounding box center [224, 149] width 7 height 7
checkbox input "true"
type input "[object Object],[object Object]"
checkbox input "true"
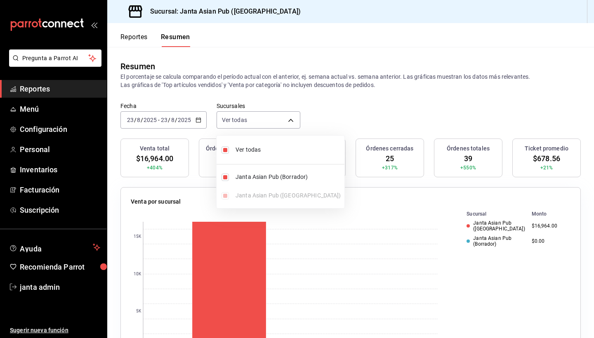
click at [228, 150] on input "checkbox" at bounding box center [224, 149] width 7 height 7
checkbox input "false"
type input "[object Object]"
checkbox input "false"
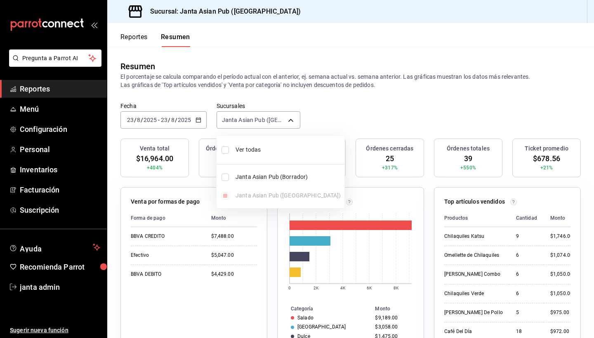
click at [376, 118] on div at bounding box center [297, 169] width 594 height 338
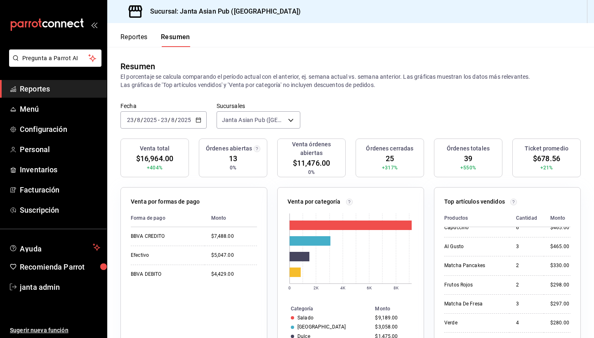
click at [196, 119] on icon "button" at bounding box center [198, 120] width 6 height 6
click at [158, 171] on li "Ayer" at bounding box center [159, 163] width 77 height 19
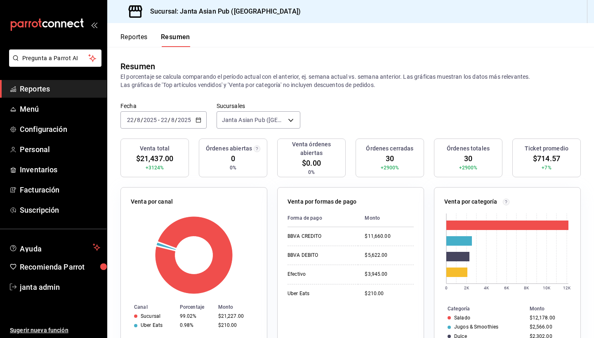
click at [136, 35] on button "Reportes" at bounding box center [133, 40] width 27 height 14
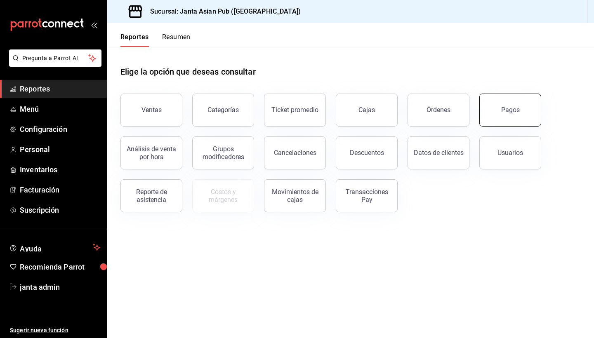
click at [518, 103] on button "Pagos" at bounding box center [510, 110] width 62 height 33
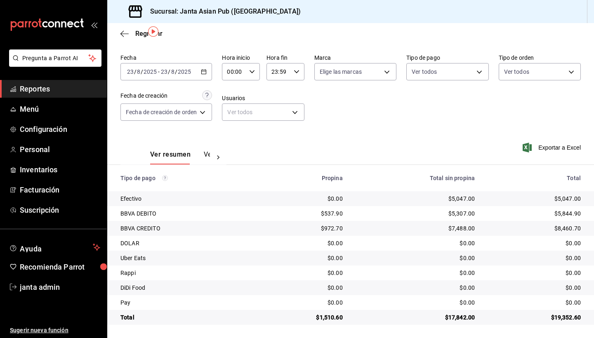
scroll to position [26, 0]
click at [128, 243] on div "DOLAR" at bounding box center [186, 243] width 132 height 8
click at [162, 180] on icon "Los pagos realizados con Pay y otras terminales son montos brutos." at bounding box center [165, 178] width 6 height 6
click at [217, 158] on icon at bounding box center [218, 157] width 8 height 8
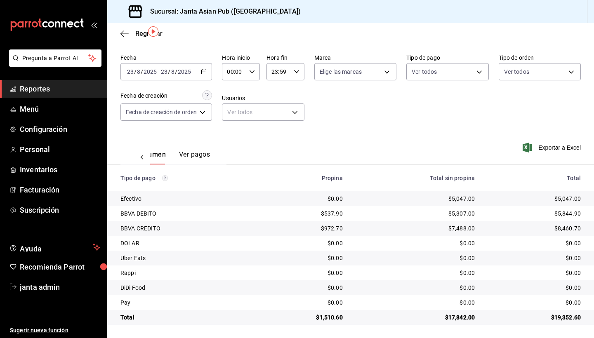
click at [217, 158] on div "Ver resumen Ver pagos" at bounding box center [173, 153] width 106 height 24
click at [198, 158] on button "Ver pagos" at bounding box center [194, 157] width 31 height 14
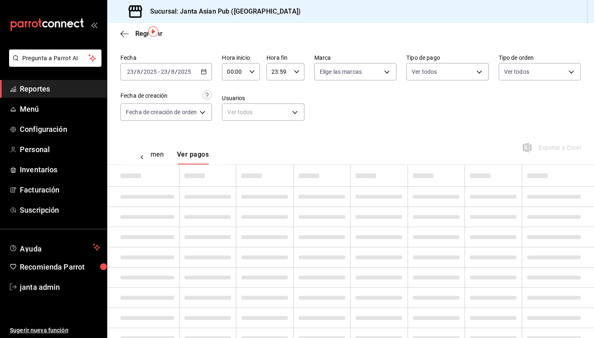
scroll to position [0, 24]
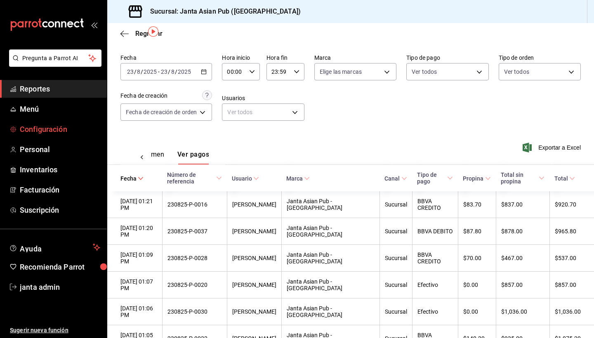
click at [51, 133] on span "Configuración" at bounding box center [60, 129] width 80 height 11
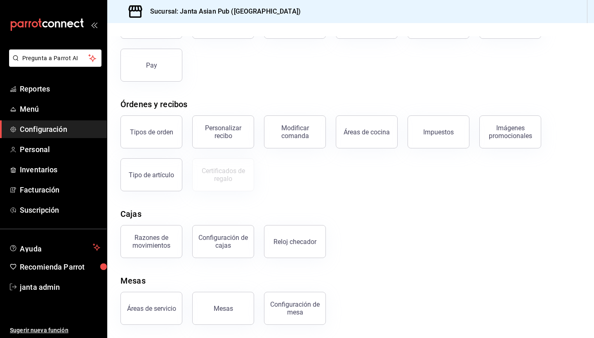
scroll to position [80, 0]
click at [237, 245] on div "Configuración de cajas" at bounding box center [222, 242] width 51 height 16
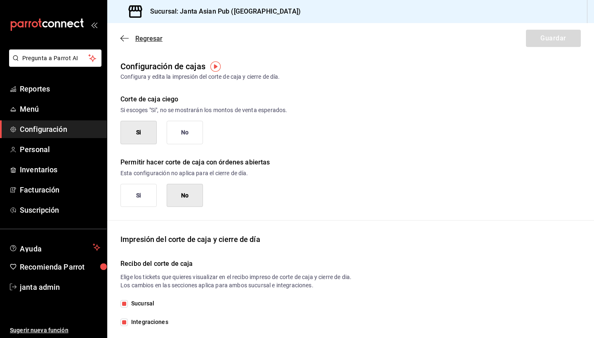
click at [123, 36] on icon "button" at bounding box center [124, 38] width 8 height 7
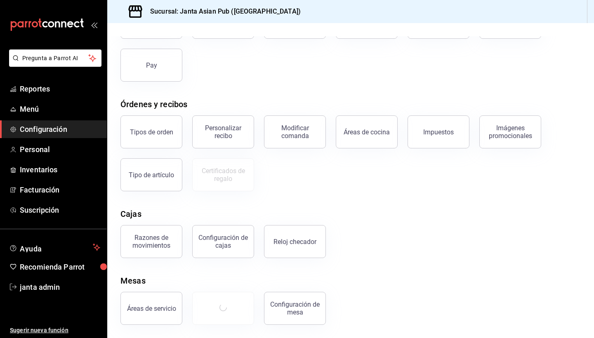
scroll to position [80, 0]
click at [242, 249] on div "Configuración de cajas" at bounding box center [222, 242] width 51 height 16
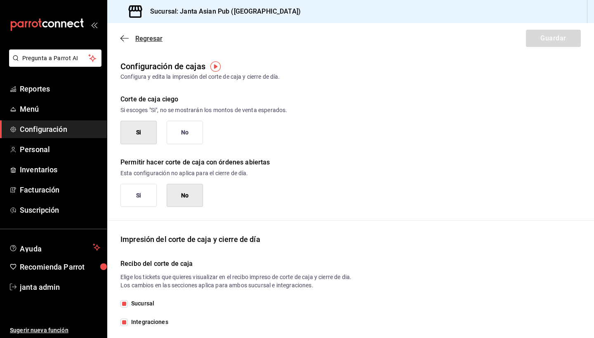
click at [123, 38] on icon "button" at bounding box center [124, 38] width 8 height 7
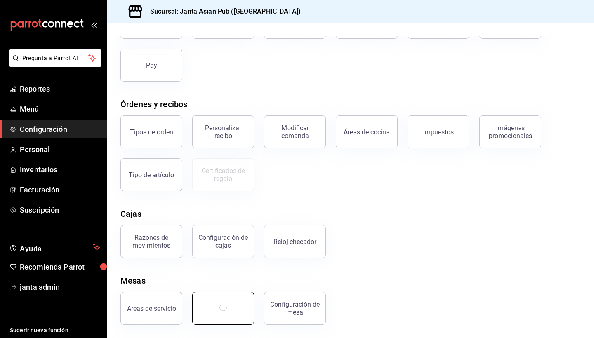
click at [240, 308] on button "button" at bounding box center [223, 308] width 62 height 33
click at [155, 316] on button "Áreas de servicio" at bounding box center [151, 308] width 62 height 33
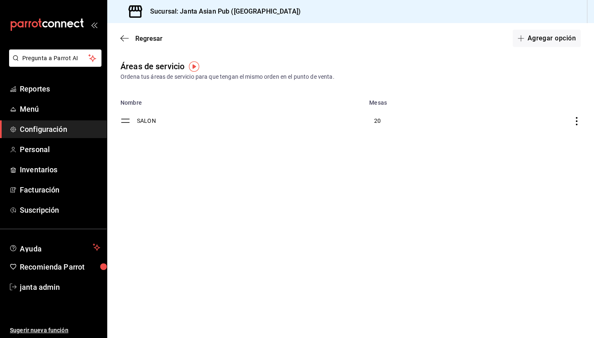
click at [150, 120] on td "SALON" at bounding box center [250, 121] width 227 height 30
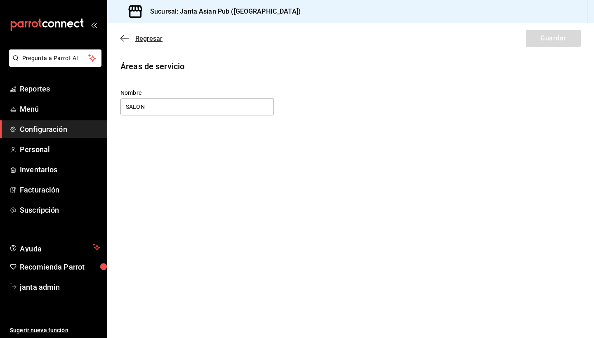
click at [123, 40] on icon "button" at bounding box center [124, 38] width 8 height 7
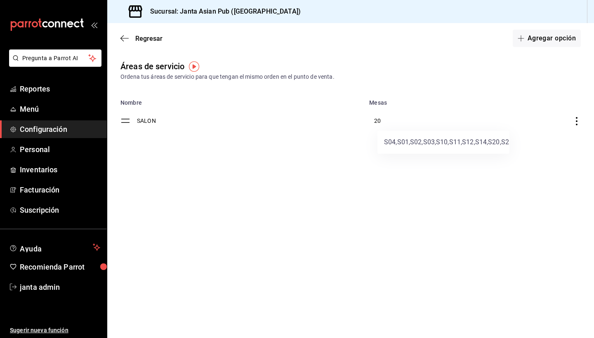
click at [123, 37] on div at bounding box center [297, 169] width 594 height 338
click at [120, 38] on div "Regresar Agregar opción" at bounding box center [350, 38] width 487 height 31
click at [141, 40] on span "Regresar" at bounding box center [148, 39] width 27 height 8
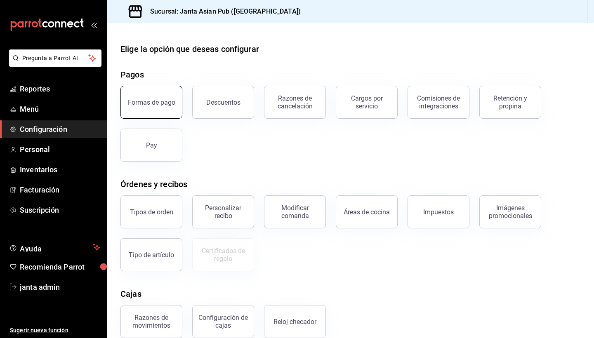
click at [163, 108] on button "Formas de pago" at bounding box center [151, 102] width 62 height 33
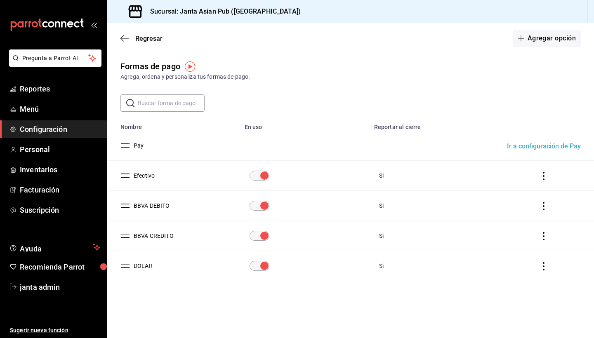
click at [141, 264] on button "DOLAR" at bounding box center [141, 266] width 22 height 8
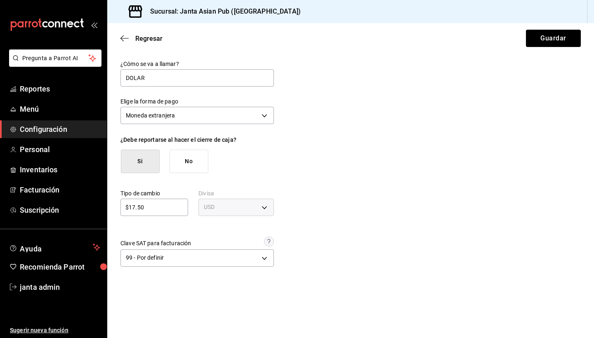
click at [311, 191] on div "¿Cómo se va a llamar? DOLAR Elige la forma de pago Moneda extranjera FOREIGN_CU…" at bounding box center [350, 164] width 460 height 209
click at [553, 37] on button "Guardar" at bounding box center [553, 38] width 55 height 17
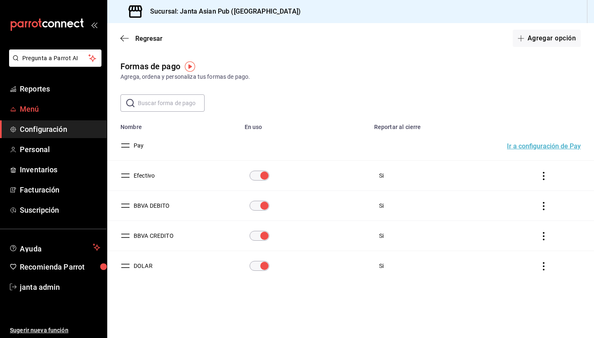
click at [32, 110] on span "Menú" at bounding box center [60, 108] width 80 height 11
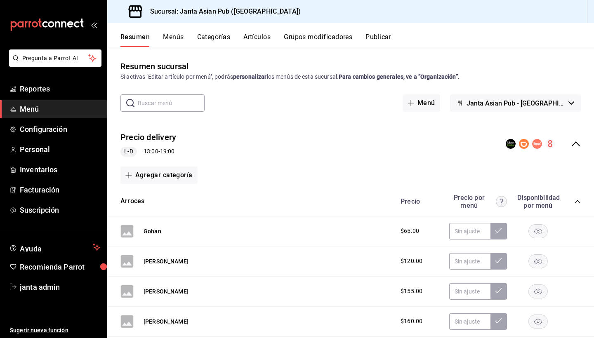
click at [574, 143] on icon "collapse-menu-row" at bounding box center [575, 143] width 8 height 5
